Goal: Task Accomplishment & Management: Use online tool/utility

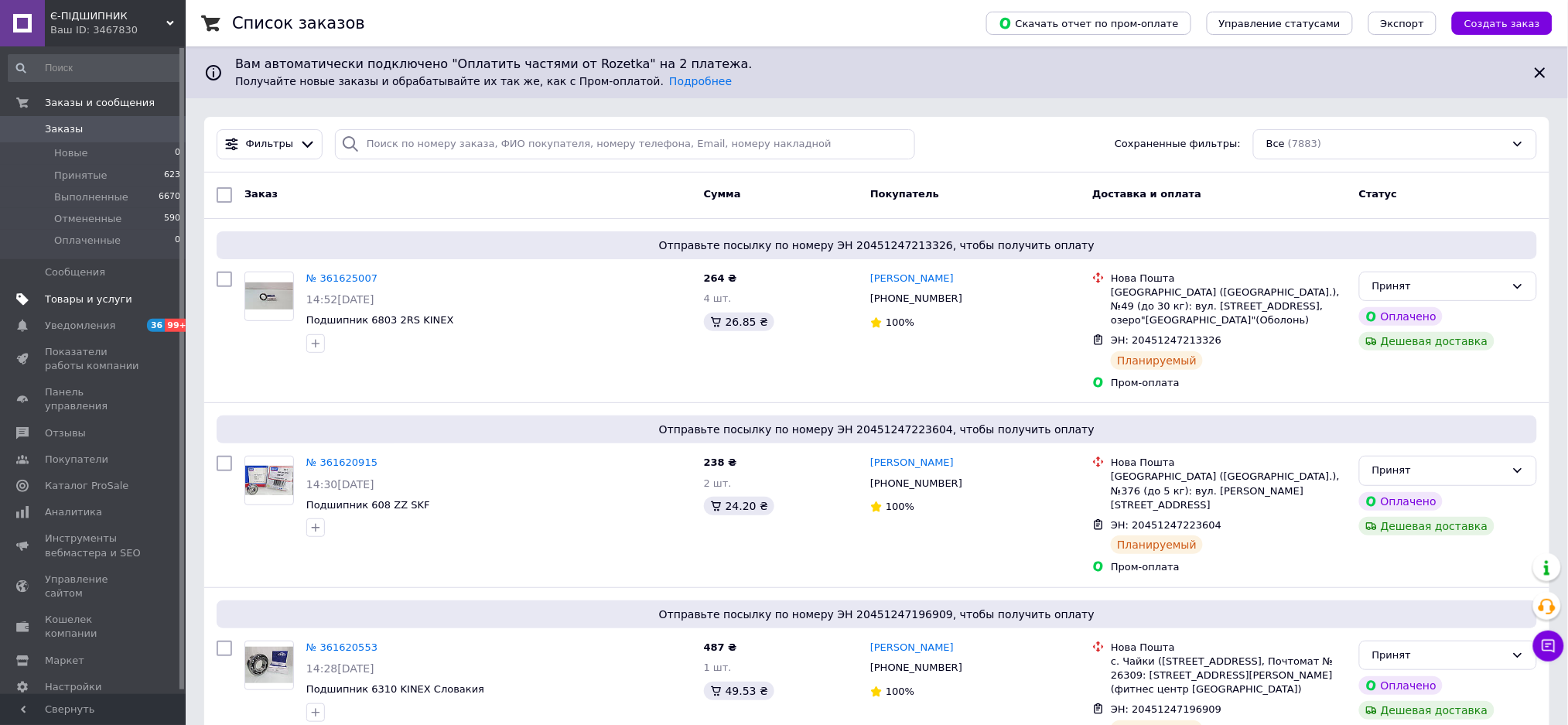
click at [74, 299] on span "Товары и услуги" at bounding box center [89, 299] width 88 height 14
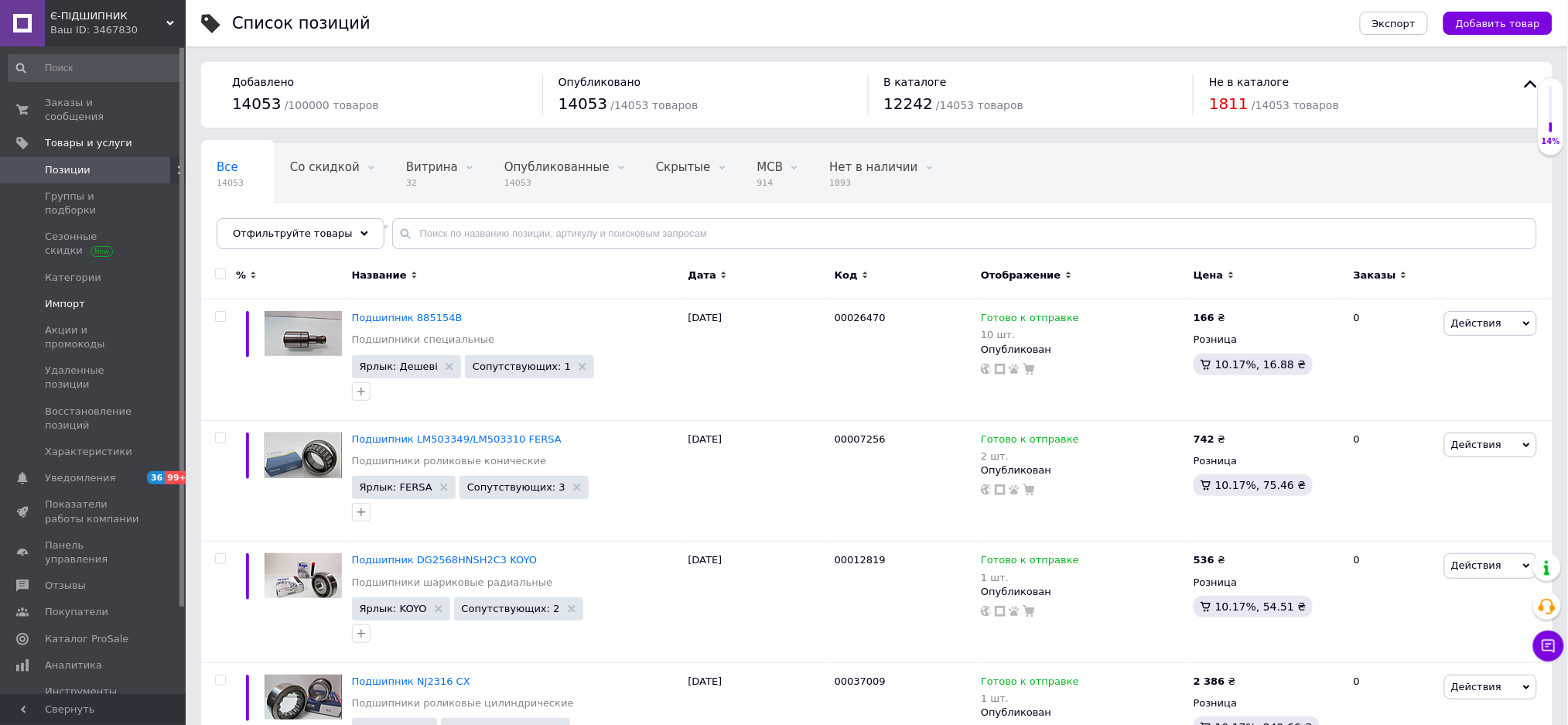
click at [50, 297] on span "Импорт" at bounding box center [65, 304] width 40 height 14
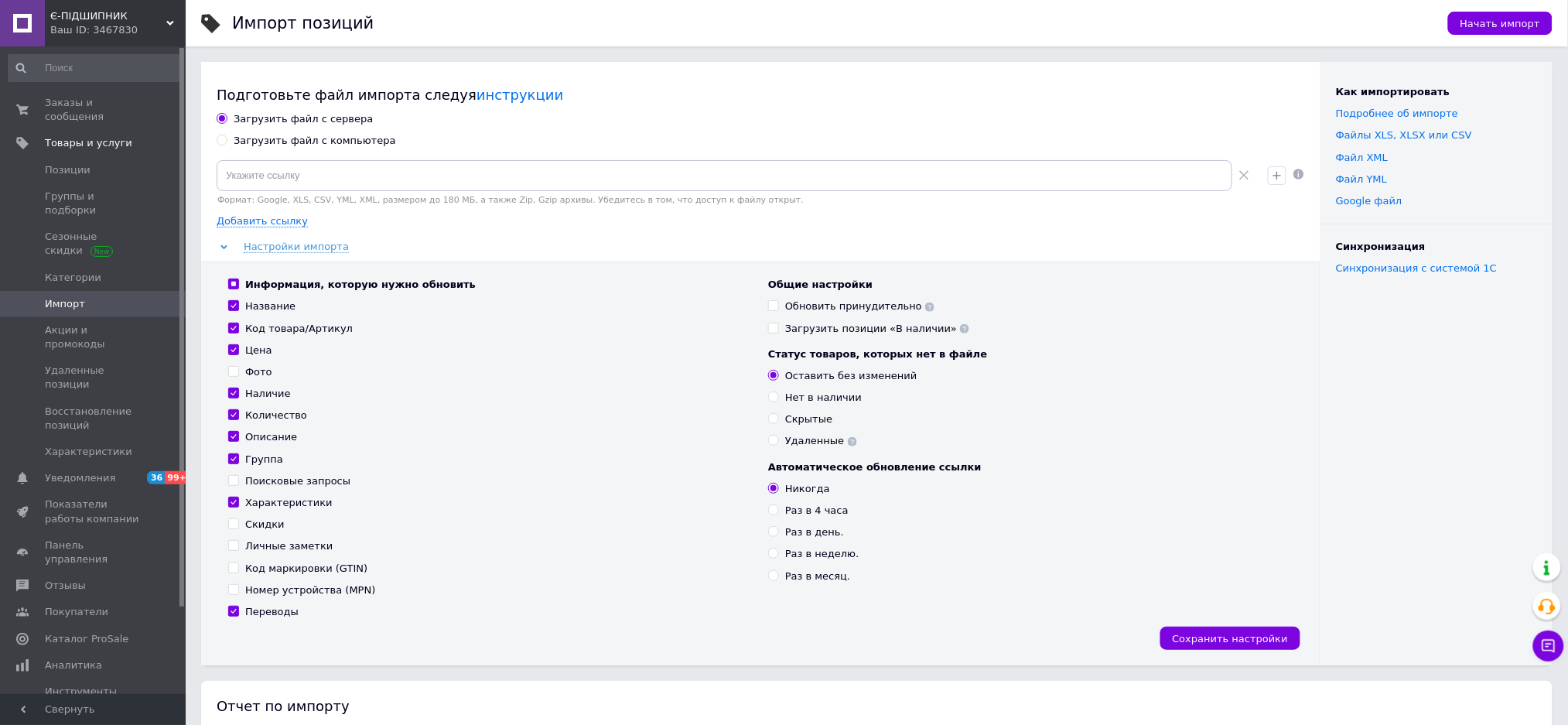
click at [240, 136] on div "Загрузить файл с компьютера" at bounding box center [314, 140] width 162 height 14
click at [226, 136] on input "Загрузить файл с компьютера" at bounding box center [221, 140] width 10 height 10
radio input "true"
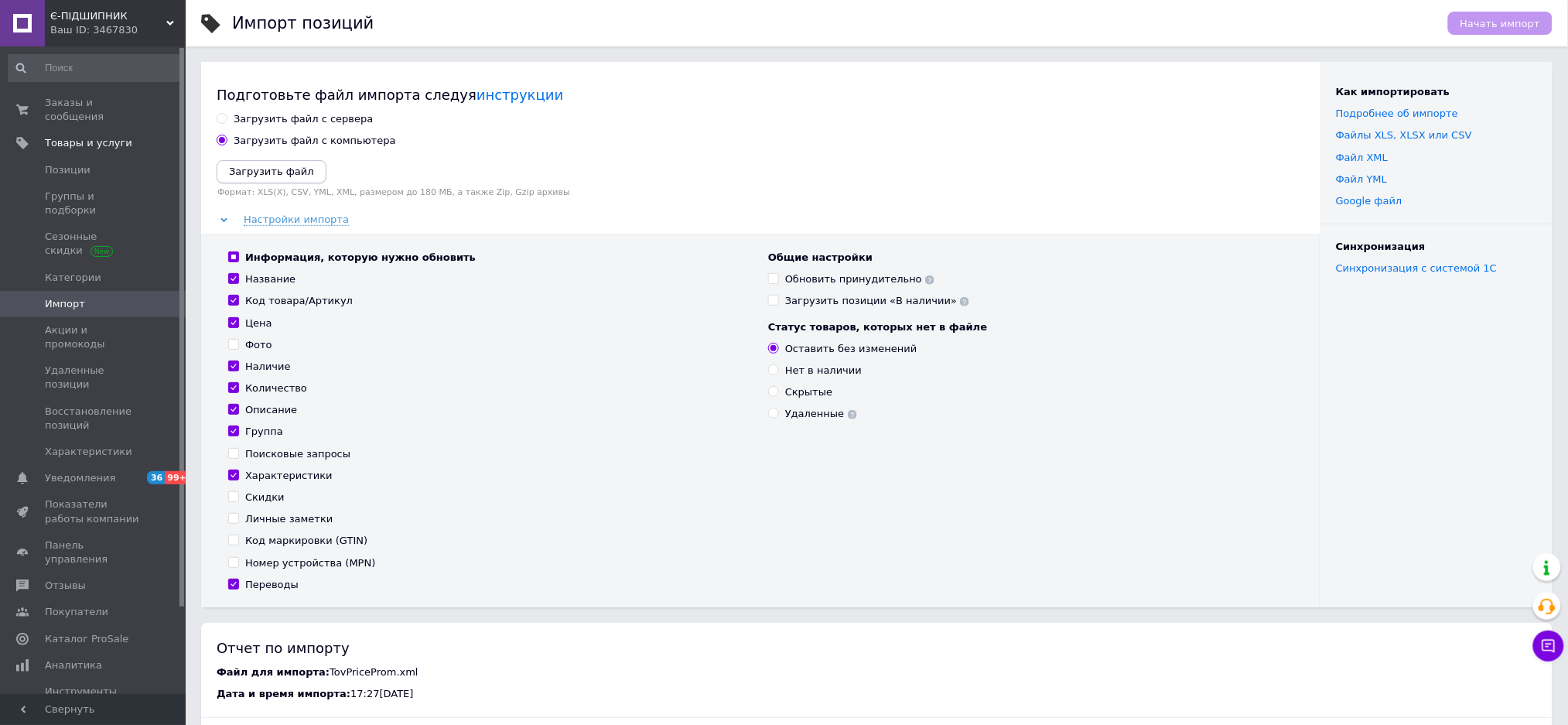
click at [253, 178] on icon "Загрузить файл" at bounding box center [272, 171] width 85 height 12
